Goal: Task Accomplishment & Management: Use online tool/utility

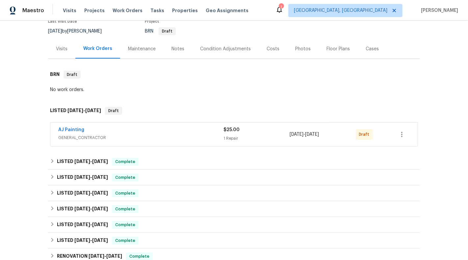
scroll to position [65, 0]
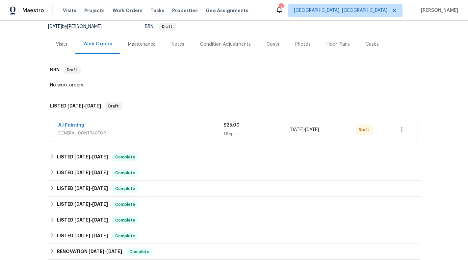
click at [58, 45] on div "Visits" at bounding box center [62, 44] width 12 height 7
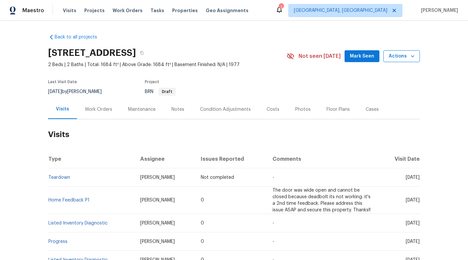
click at [415, 58] on icon "button" at bounding box center [412, 56] width 7 height 7
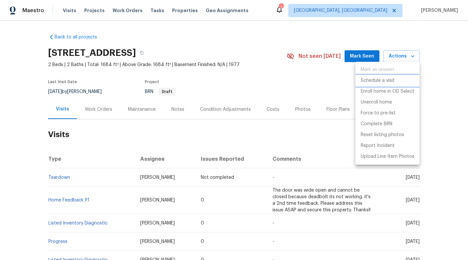
click at [400, 80] on li "Schedule a visit" at bounding box center [387, 80] width 64 height 11
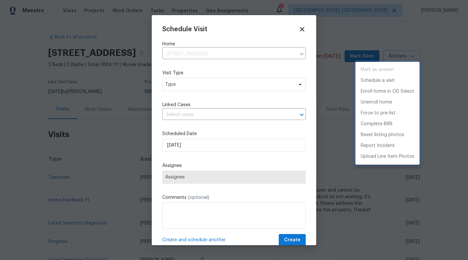
click at [208, 81] on div at bounding box center [234, 130] width 468 height 260
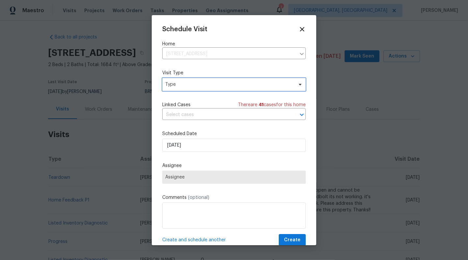
click at [207, 87] on span "Type" at bounding box center [229, 84] width 128 height 7
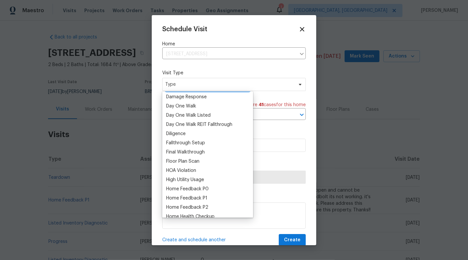
scroll to position [114, 0]
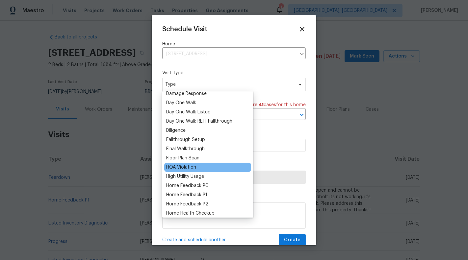
click at [187, 169] on div "HOA Violation" at bounding box center [181, 167] width 30 height 7
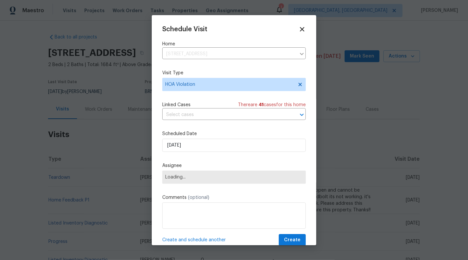
click at [203, 109] on div "Linked Cases There are 41 case s for this home ​" at bounding box center [233, 111] width 143 height 18
click at [203, 117] on input "text" at bounding box center [224, 115] width 125 height 10
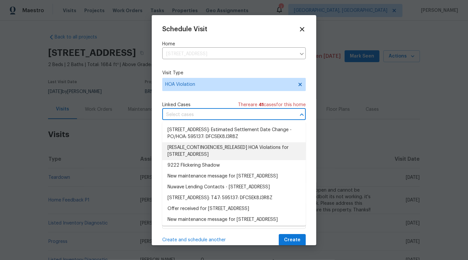
click at [210, 150] on li "[RESALE_CONTINGENCIES_RELEASED] HOA Violations for 9222 Flickering Shadow Dr, D…" at bounding box center [233, 151] width 143 height 18
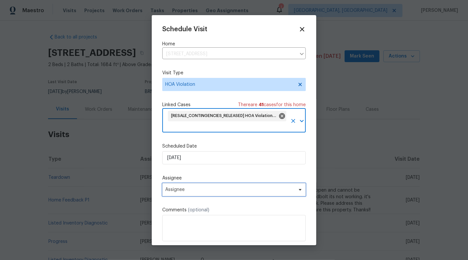
click at [196, 192] on span "Assignee" at bounding box center [229, 189] width 129 height 5
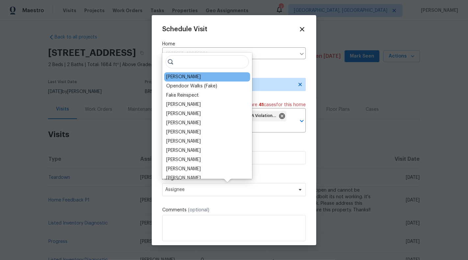
click at [194, 80] on div "RonDerrick Jackson" at bounding box center [207, 76] width 86 height 9
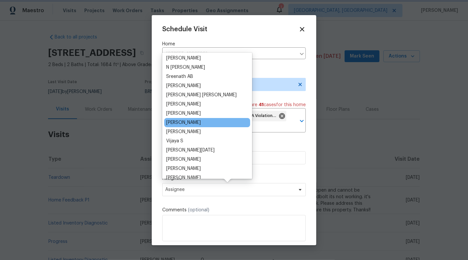
scroll to position [0, 0]
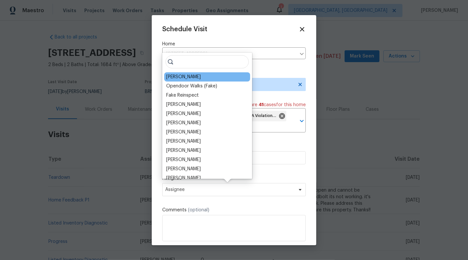
click at [187, 77] on div "RonDerrick Jackson" at bounding box center [183, 77] width 35 height 7
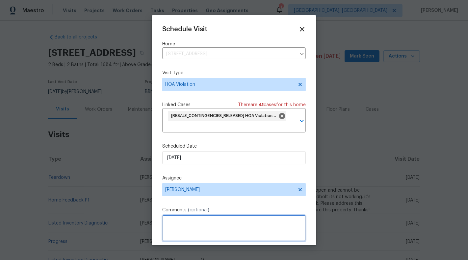
click at [192, 218] on textarea at bounding box center [233, 228] width 143 height 26
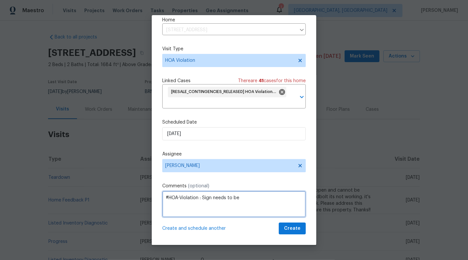
click at [249, 198] on textarea "#HOA-Violation : Sign needs to be" at bounding box center [233, 204] width 143 height 26
type textarea "#HOA-Violation : Sign needs to be removed. Please upload before and after Photo…"
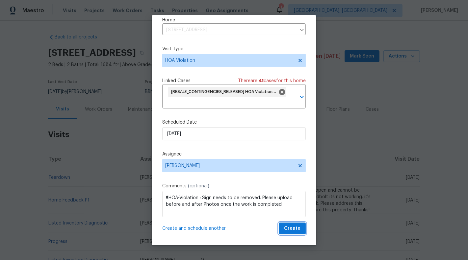
click at [292, 228] on span "Create" at bounding box center [292, 229] width 16 height 8
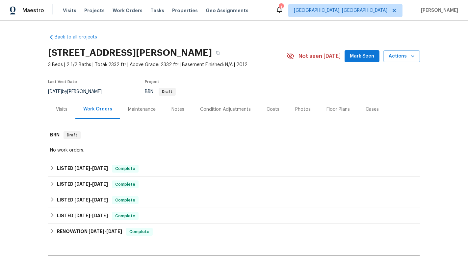
scroll to position [80, 0]
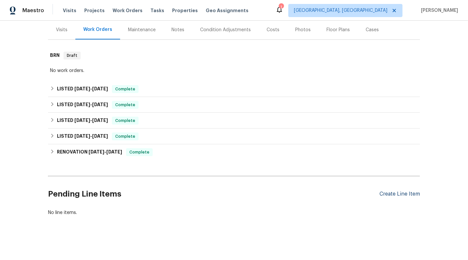
click at [392, 195] on div "Create Line Item" at bounding box center [399, 194] width 40 height 6
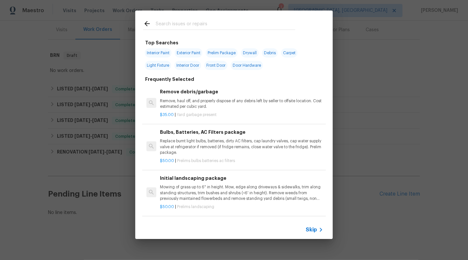
click at [306, 227] on span "Skip" at bounding box center [310, 230] width 11 height 7
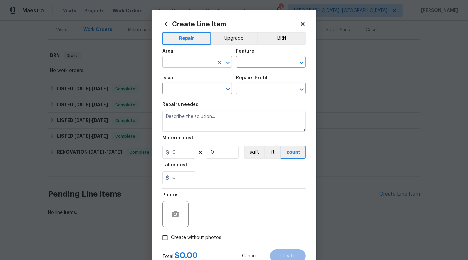
click at [184, 65] on input "text" at bounding box center [187, 63] width 51 height 10
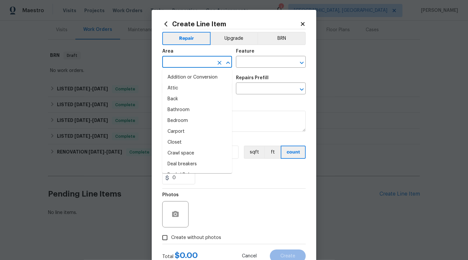
type input "e"
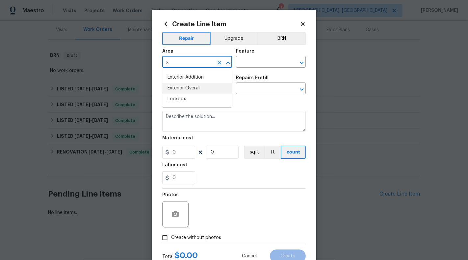
click at [194, 87] on li "Exterior Overall" at bounding box center [197, 88] width 70 height 11
type input "Exterior Overall"
click at [251, 65] on input "text" at bounding box center [261, 63] width 51 height 10
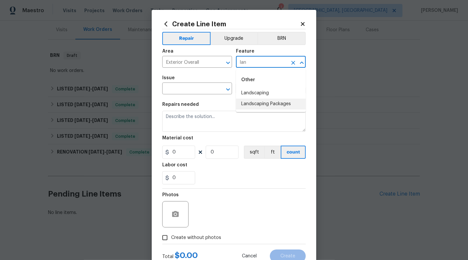
click at [256, 104] on li "Landscaping Packages" at bounding box center [271, 104] width 70 height 11
type input "Landscaping Packages"
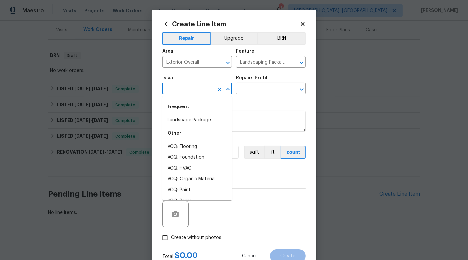
click at [203, 91] on input "text" at bounding box center [187, 89] width 51 height 10
click at [191, 143] on li "Landscaping" at bounding box center [197, 146] width 70 height 11
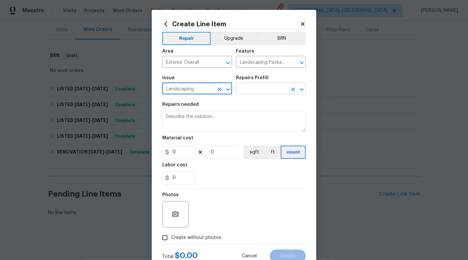
type input "Landscaping"
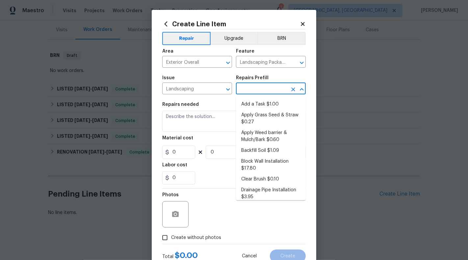
click at [249, 90] on input "text" at bounding box center [261, 89] width 51 height 10
click at [256, 105] on li "Add a Task $1.00" at bounding box center [271, 104] width 70 height 11
type input "Add a Task $1.00"
type textarea "HPM to detail"
type input "1"
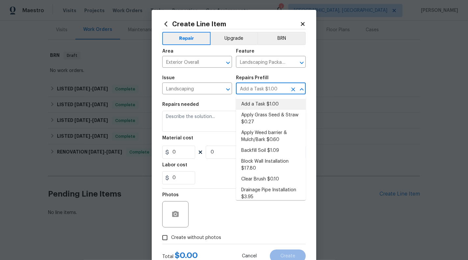
type input "1"
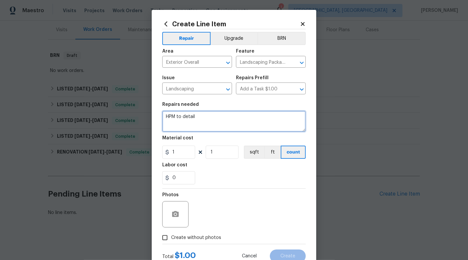
click at [218, 125] on textarea "HPM to detail" at bounding box center [233, 121] width 143 height 21
paste textarea "Place sod in areas where your lawn is dead or missing"
drag, startPoint x: 255, startPoint y: 118, endPoint x: 264, endPoint y: 118, distance: 8.2
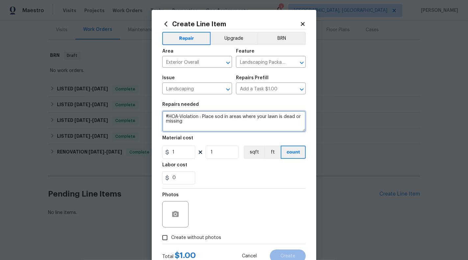
click at [264, 118] on textarea "#HOA-Violation : Place sod in areas where your lawn is dead or missing" at bounding box center [233, 121] width 143 height 21
click at [267, 117] on textarea "#HOA-Violation : Place sod in areas where your lawn is dead or missing" at bounding box center [233, 121] width 143 height 21
drag, startPoint x: 201, startPoint y: 117, endPoint x: 228, endPoint y: 123, distance: 27.8
click at [228, 123] on textarea "#HOA-Violation : Place sod in areas in the lawn is dead or missing" at bounding box center [233, 121] width 143 height 21
paste textarea "Install sod in the areas of the lawn where the grass is dead or missing."
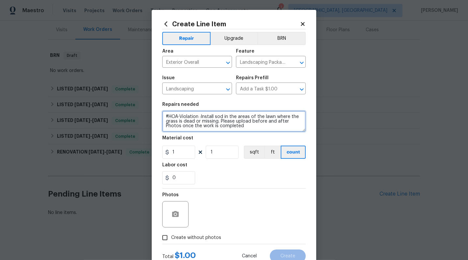
type textarea "#HOA-Violation :Install sod in the areas of the lawn where the grass is dead or…"
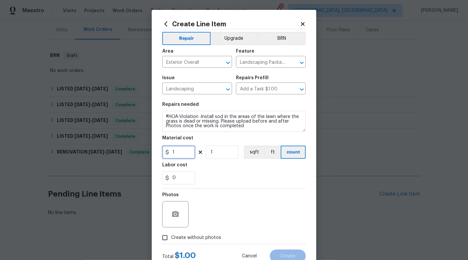
click at [183, 155] on input "1" at bounding box center [178, 152] width 33 height 13
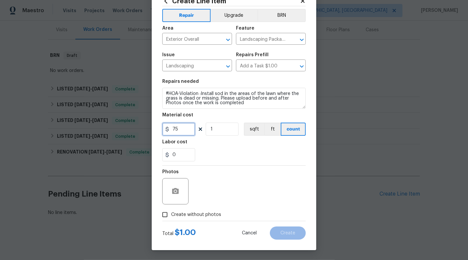
type input "75"
click at [185, 189] on div at bounding box center [175, 191] width 26 height 26
click at [175, 191] on circle "button" at bounding box center [175, 191] width 2 height 2
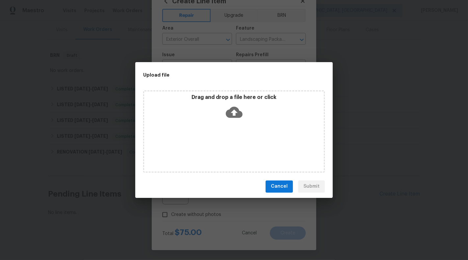
click at [232, 116] on icon at bounding box center [234, 112] width 17 height 11
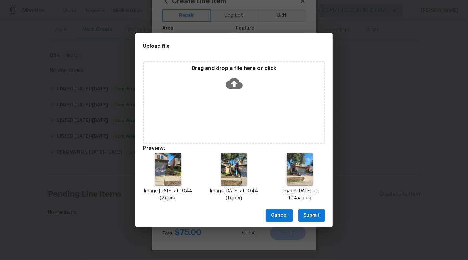
click at [314, 222] on div "Cancel Submit" at bounding box center [233, 215] width 197 height 23
click at [316, 217] on span "Submit" at bounding box center [311, 215] width 16 height 8
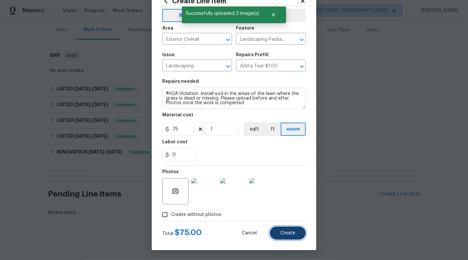
click at [287, 234] on span "Create" at bounding box center [287, 233] width 15 height 5
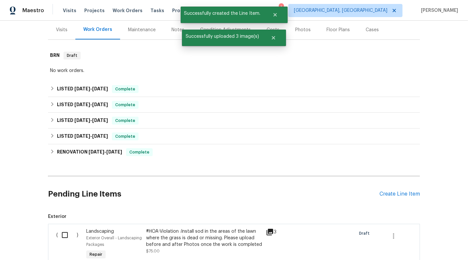
scroll to position [167, 0]
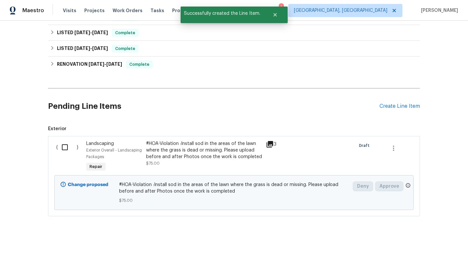
click at [63, 151] on input "checkbox" at bounding box center [67, 147] width 19 height 14
checkbox input "true"
click at [414, 243] on span "Create Work Order" at bounding box center [430, 244] width 44 height 8
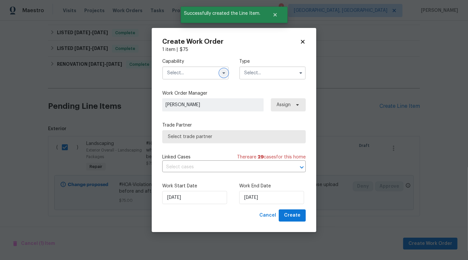
click at [221, 74] on icon "button" at bounding box center [223, 72] width 5 height 5
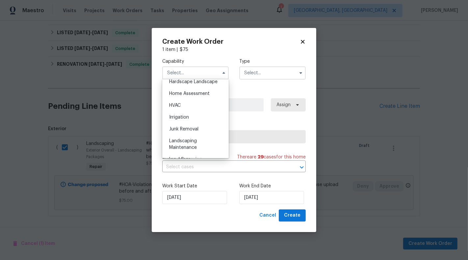
scroll to position [409, 0]
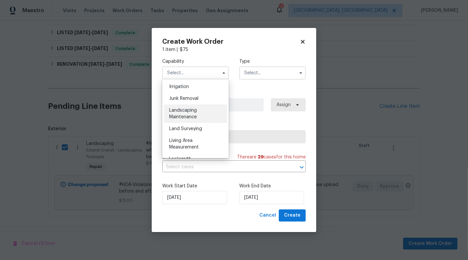
click at [198, 111] on div "Landscaping Maintenance" at bounding box center [195, 114] width 63 height 18
type input "Landscaping Maintenance"
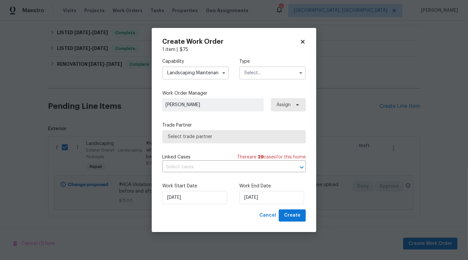
click at [265, 61] on label "Type" at bounding box center [272, 61] width 66 height 7
click at [266, 72] on input "text" at bounding box center [272, 72] width 66 height 13
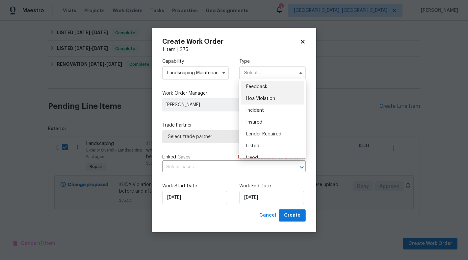
click at [269, 97] on span "Hoa Violation" at bounding box center [260, 98] width 29 height 5
type input "Hoa Violation"
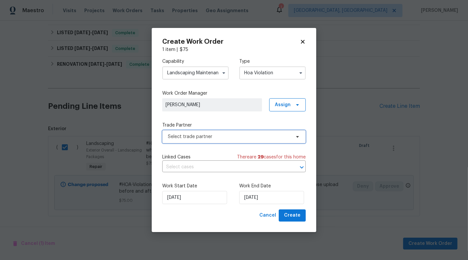
click at [212, 136] on span "Select trade partner" at bounding box center [229, 137] width 123 height 7
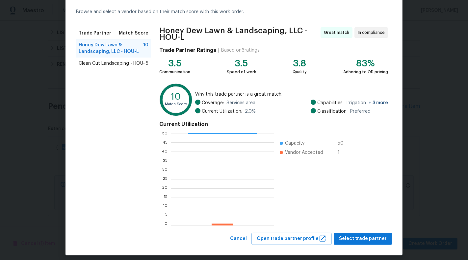
scroll to position [32, 0]
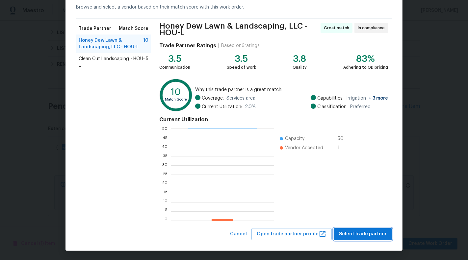
click at [371, 231] on span "Select trade partner" at bounding box center [363, 234] width 48 height 8
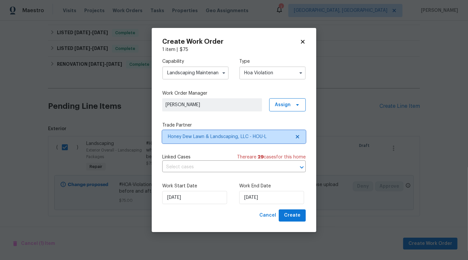
scroll to position [0, 0]
click at [234, 170] on input "text" at bounding box center [224, 167] width 125 height 10
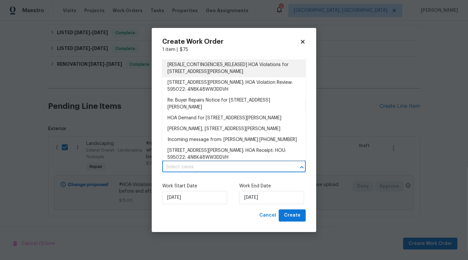
click at [207, 70] on li "[RESALE_CONTINGENCIES_RELEASED] HOA Violations for [STREET_ADDRESS][PERSON_NAME]" at bounding box center [233, 69] width 143 height 18
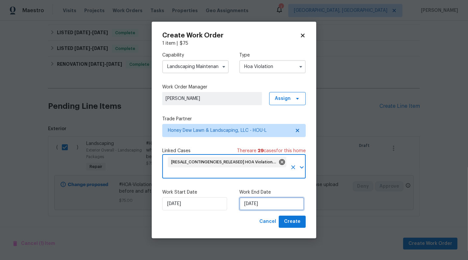
click at [258, 200] on input "[DATE]" at bounding box center [271, 203] width 65 height 13
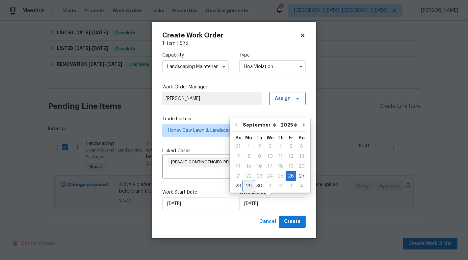
click at [248, 186] on div "29" at bounding box center [248, 186] width 11 height 9
type input "[DATE]"
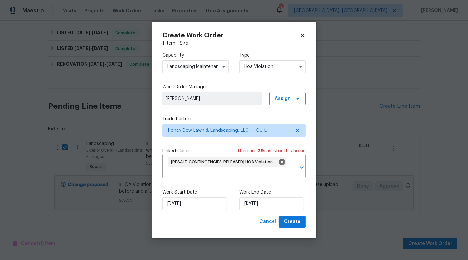
click at [287, 216] on div "Work Start Date [DATE] Work End Date [DATE]" at bounding box center [233, 200] width 143 height 32
click at [291, 222] on span "Create" at bounding box center [292, 222] width 16 height 8
checkbox input "false"
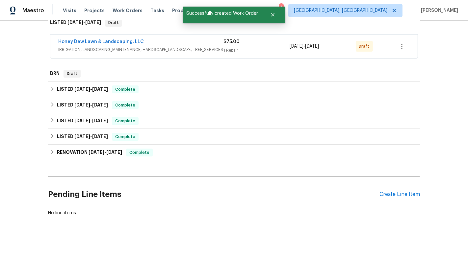
scroll to position [53, 0]
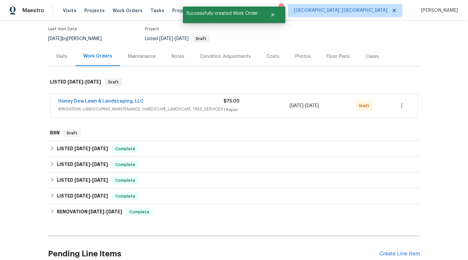
click at [180, 94] on div "Honey Dew Lawn & Landscaping, LLC IRRIGATION, LANDSCAPING_MAINTENANCE, HARDSCAP…" at bounding box center [233, 106] width 367 height 24
click at [182, 105] on div "Honey Dew Lawn & Landscaping, LLC" at bounding box center [140, 102] width 165 height 8
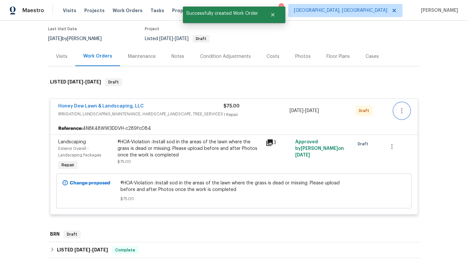
click at [406, 110] on button "button" at bounding box center [402, 111] width 16 height 16
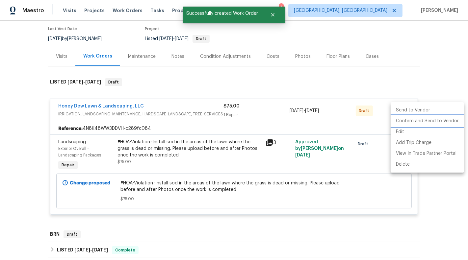
click at [411, 119] on li "Confirm and Send to Vendor" at bounding box center [426, 121] width 73 height 11
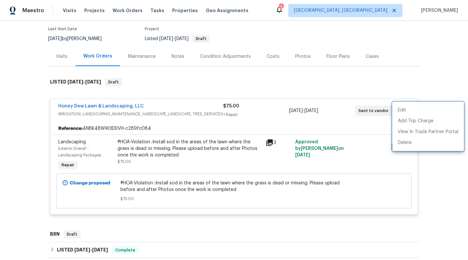
click at [434, 77] on div at bounding box center [234, 130] width 468 height 260
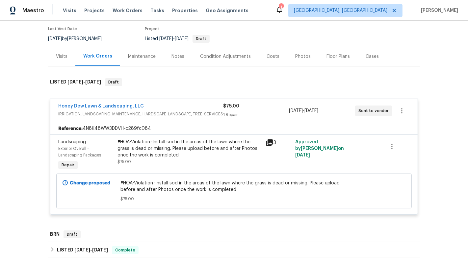
click at [121, 100] on div "Honey Dew Lawn & Landscaping, LLC IRRIGATION, LANDSCAPING_MAINTENANCE, HARDSCAP…" at bounding box center [233, 111] width 367 height 24
click at [121, 104] on link "Honey Dew Lawn & Landscaping, LLC" at bounding box center [100, 106] width 85 height 5
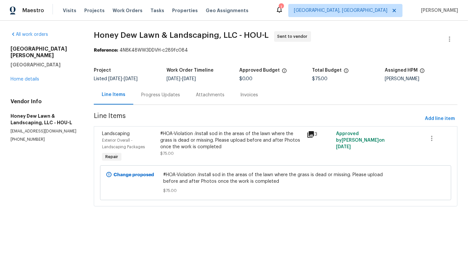
click at [24, 137] on p "[PHONE_NUMBER]" at bounding box center [44, 140] width 67 height 6
copy p "[PHONE_NUMBER]"
click at [452, 36] on icon "button" at bounding box center [449, 39] width 8 height 8
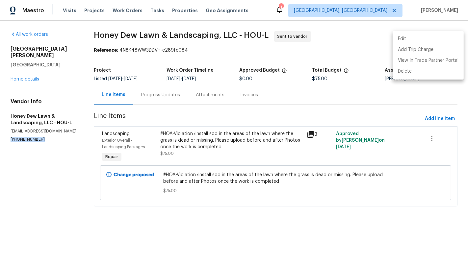
click at [423, 42] on li "Edit" at bounding box center [427, 39] width 71 height 11
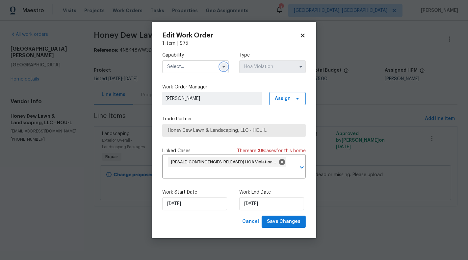
click at [223, 68] on icon "button" at bounding box center [223, 66] width 5 height 5
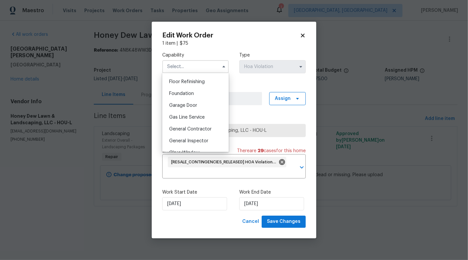
scroll to position [303, 0]
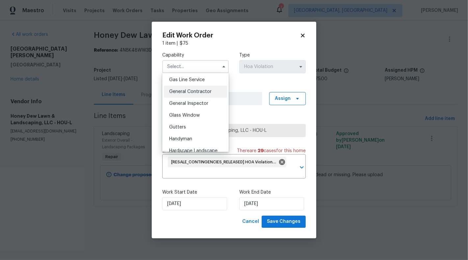
click at [211, 90] on div "General Contractor" at bounding box center [195, 92] width 63 height 12
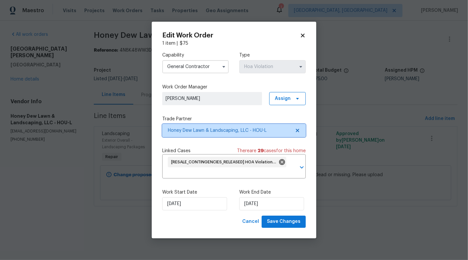
click at [301, 131] on span "Honey Dew Lawn & Landscaping, LLC - HOU-L" at bounding box center [233, 130] width 143 height 13
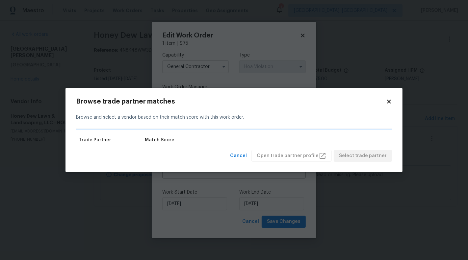
click at [386, 100] on icon at bounding box center [389, 102] width 6 height 6
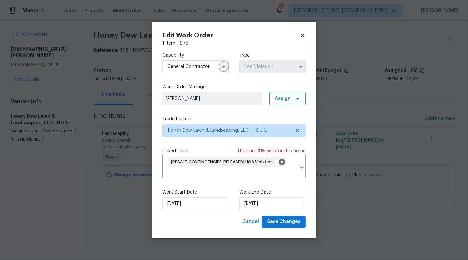
click at [220, 66] on button "button" at bounding box center [224, 67] width 8 height 8
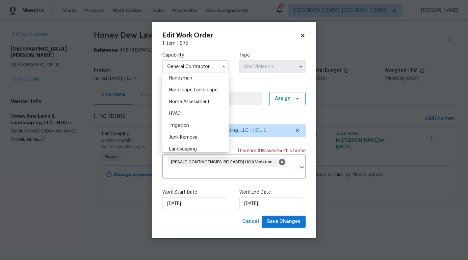
scroll to position [364, 0]
click at [212, 92] on div "Hardscape Landscape" at bounding box center [195, 90] width 63 height 12
type input "Hardscape Landscape"
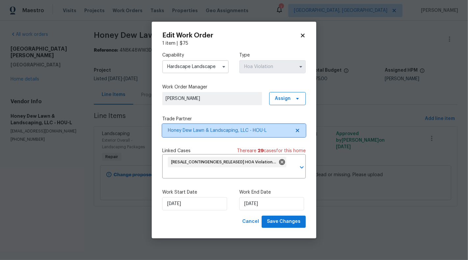
click at [299, 131] on icon at bounding box center [297, 130] width 5 height 5
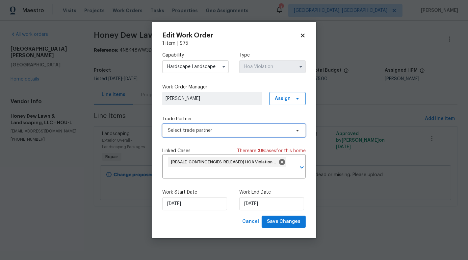
click at [299, 131] on icon at bounding box center [297, 130] width 5 height 5
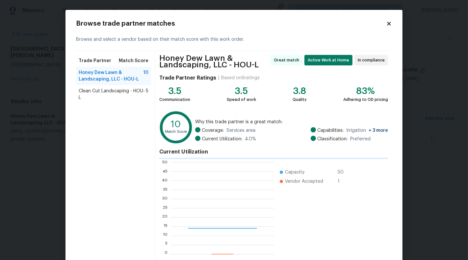
scroll to position [92, 103]
click at [109, 85] on div "Clean Cut Landscaping - HOU-L 5" at bounding box center [113, 94] width 75 height 18
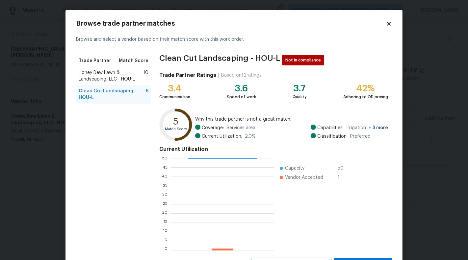
click at [117, 84] on div "Honey Dew Lawn & Landscaping, LLC - HOU-L 10" at bounding box center [113, 76] width 75 height 18
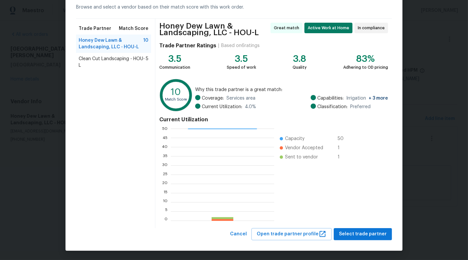
scroll to position [0, 0]
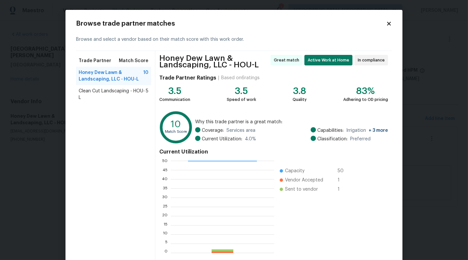
click at [394, 17] on div "Browse trade partner matches Browse and select a vendor based on their match sc…" at bounding box center [233, 146] width 337 height 273
click at [387, 25] on icon at bounding box center [389, 24] width 4 height 4
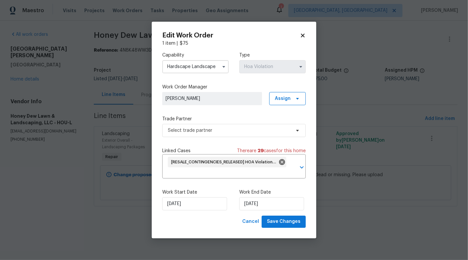
click at [303, 36] on icon at bounding box center [303, 36] width 4 height 4
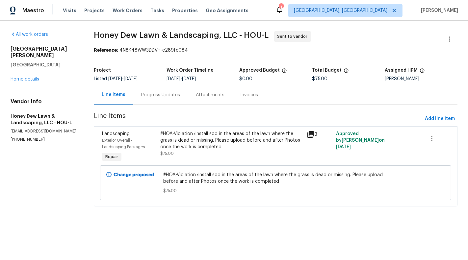
click at [27, 70] on div "[STREET_ADDRESS][PERSON_NAME][PERSON_NAME] Home details" at bounding box center [44, 64] width 67 height 37
click at [30, 77] on link "Home details" at bounding box center [25, 79] width 29 height 5
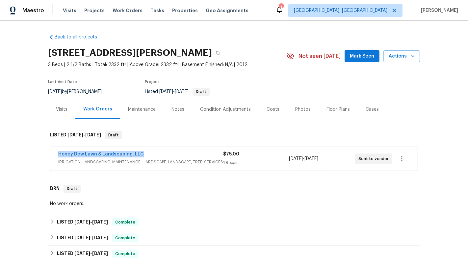
drag, startPoint x: 132, startPoint y: 153, endPoint x: 157, endPoint y: 153, distance: 25.0
click at [157, 153] on div "Honey Dew Lawn & Landscaping, LLC IRRIGATION, LANDSCAPING_MAINTENANCE, HARDSCAP…" at bounding box center [233, 159] width 367 height 24
copy link "Honey Dew Lawn & Landscaping, LLC"
click at [49, 157] on div "Honey Dew Lawn & Landscaping, LLC IRRIGATION, LANDSCAPING_MAINTENANCE, HARDSCAP…" at bounding box center [234, 159] width 372 height 27
drag, startPoint x: 54, startPoint y: 156, endPoint x: 163, endPoint y: 156, distance: 109.2
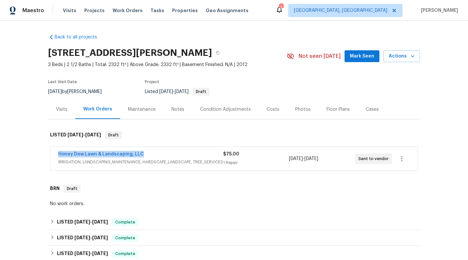
click at [163, 156] on div "Honey Dew Lawn & Landscaping, LLC IRRIGATION, LANDSCAPING_MAINTENANCE, HARDSCAP…" at bounding box center [233, 159] width 367 height 24
copy link "Honey Dew Lawn & Landscaping, LLC"
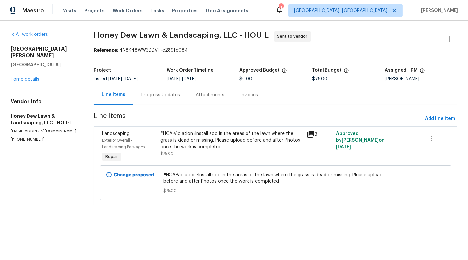
click at [10, 130] on div "All work orders 26122 Flinton Dr Richmond, TX 77406 Home details Vendor Info Ho…" at bounding box center [234, 123] width 468 height 204
click at [18, 130] on div "Vendor Info Honey Dew Lawn & Landscaping, LLC - HOU-L honeydewlandscaping@gmail…" at bounding box center [44, 120] width 67 height 44
copy p "[PHONE_NUMBER]"
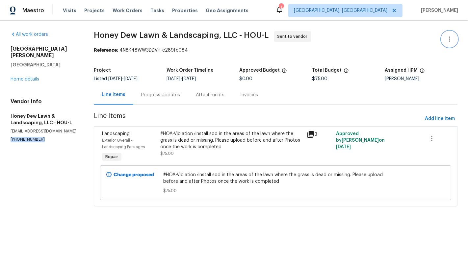
click at [449, 39] on icon "button" at bounding box center [449, 38] width 1 height 5
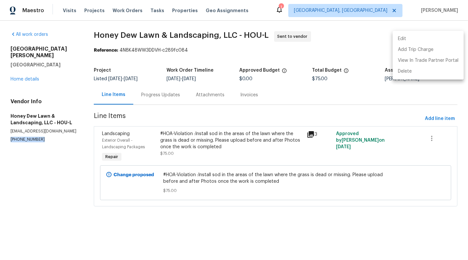
click at [419, 39] on li "Edit" at bounding box center [427, 39] width 71 height 11
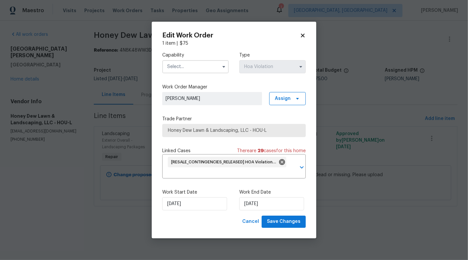
click at [193, 70] on input "text" at bounding box center [195, 66] width 66 height 13
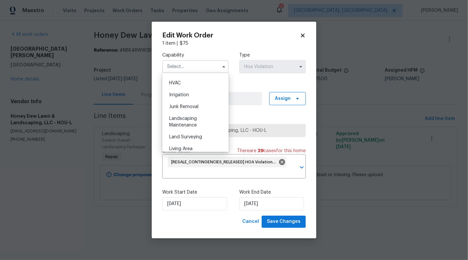
scroll to position [399, 0]
click at [197, 118] on div "Landscaping Maintenance" at bounding box center [195, 118] width 63 height 18
type input "Landscaping Maintenance"
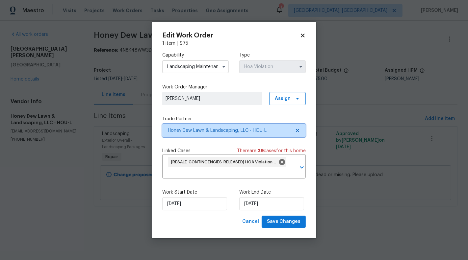
click at [297, 130] on icon at bounding box center [297, 130] width 3 height 3
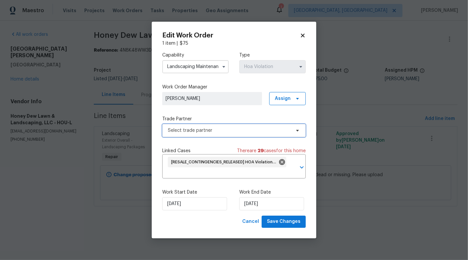
click at [262, 134] on span "Select trade partner" at bounding box center [233, 130] width 143 height 13
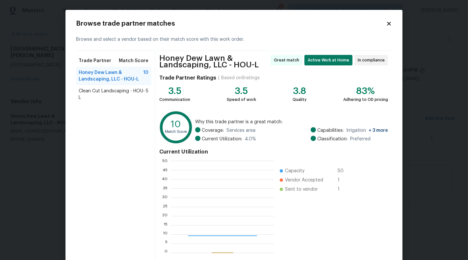
scroll to position [92, 103]
click at [107, 89] on span "Clean Cut Landscaping - HOU-L" at bounding box center [112, 94] width 67 height 13
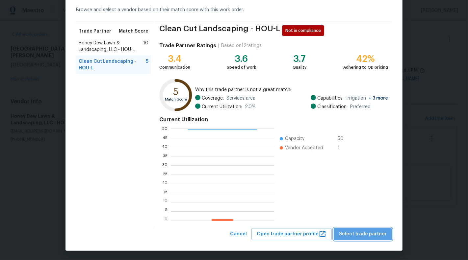
click at [378, 234] on span "Select trade partner" at bounding box center [363, 234] width 48 height 8
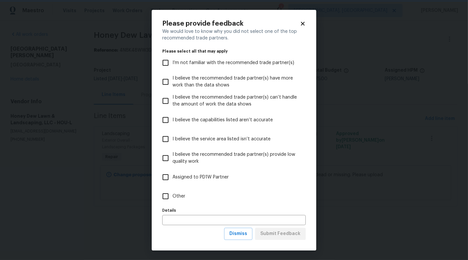
scroll to position [0, 0]
click at [179, 198] on span "Other" at bounding box center [178, 196] width 13 height 7
click at [172, 198] on input "Other" at bounding box center [165, 196] width 14 height 14
checkbox input "true"
click at [265, 234] on span "Submit Feedback" at bounding box center [280, 234] width 40 height 8
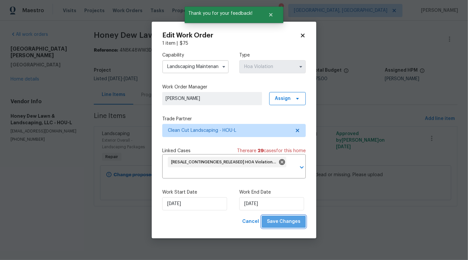
click at [286, 225] on span "Save Changes" at bounding box center [284, 222] width 34 height 8
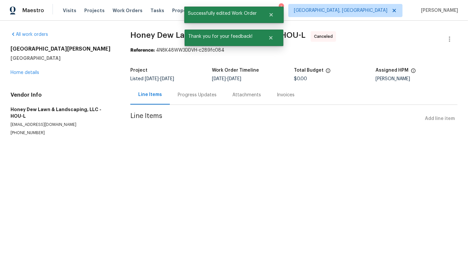
click at [28, 75] on div "[STREET_ADDRESS][PERSON_NAME][PERSON_NAME] Home details" at bounding box center [63, 61] width 104 height 30
click at [24, 71] on link "Home details" at bounding box center [25, 72] width 29 height 5
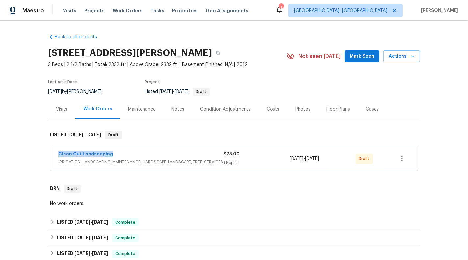
drag, startPoint x: 88, startPoint y: 151, endPoint x: 118, endPoint y: 151, distance: 29.6
click at [118, 151] on div "Clean Cut Landscaping IRRIGATION, LANDSCAPING_MAINTENANCE, HARDSCAPE_LANDSCAPE,…" at bounding box center [233, 159] width 367 height 24
copy link "Clean Cut Landscaping"
click at [401, 160] on icon "button" at bounding box center [401, 158] width 1 height 5
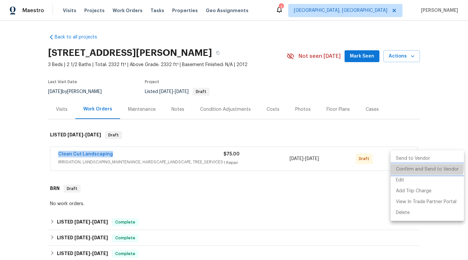
click at [417, 167] on li "Confirm and Send to Vendor" at bounding box center [426, 169] width 73 height 11
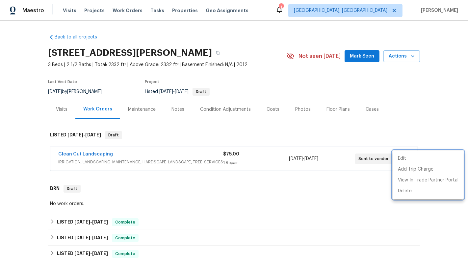
click at [78, 155] on div at bounding box center [234, 130] width 468 height 260
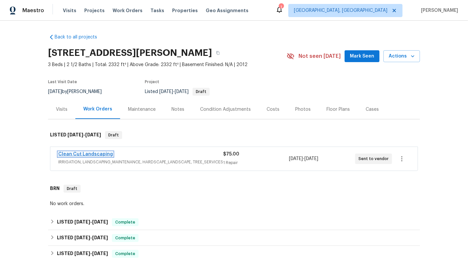
click at [75, 153] on link "Clean Cut Landscaping" at bounding box center [85, 154] width 55 height 5
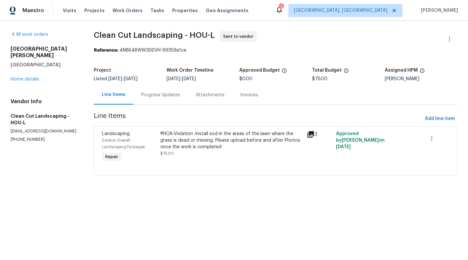
click at [149, 101] on div "Progress Updates" at bounding box center [160, 94] width 55 height 19
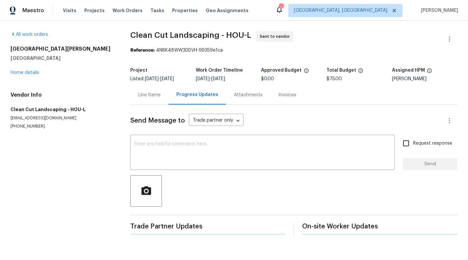
click at [202, 189] on div at bounding box center [293, 191] width 327 height 32
click at [198, 157] on textarea at bounding box center [262, 153] width 256 height 23
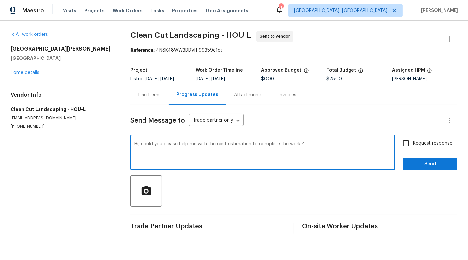
type textarea "Hi, could you please help me with the cost estimation to complete the work ?"
click at [424, 140] on span "Request response" at bounding box center [432, 143] width 39 height 7
click at [413, 140] on input "Request response" at bounding box center [406, 143] width 14 height 14
checkbox input "true"
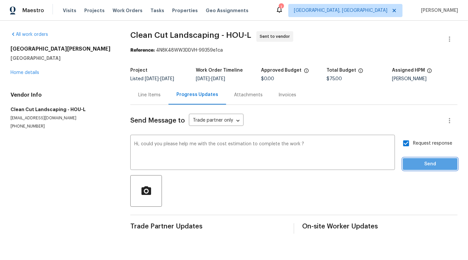
click at [436, 165] on span "Send" at bounding box center [430, 164] width 44 height 8
